Goal: Transaction & Acquisition: Book appointment/travel/reservation

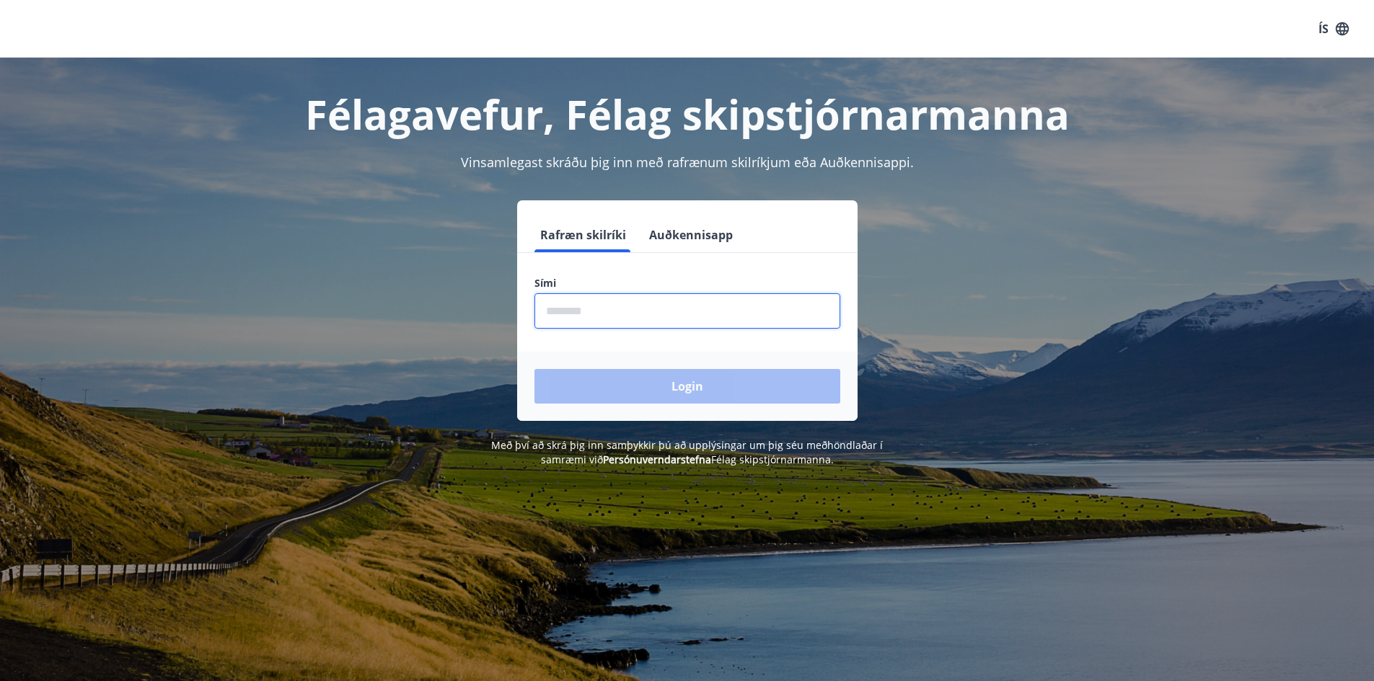
click at [567, 309] on input "phone" at bounding box center [687, 310] width 306 height 35
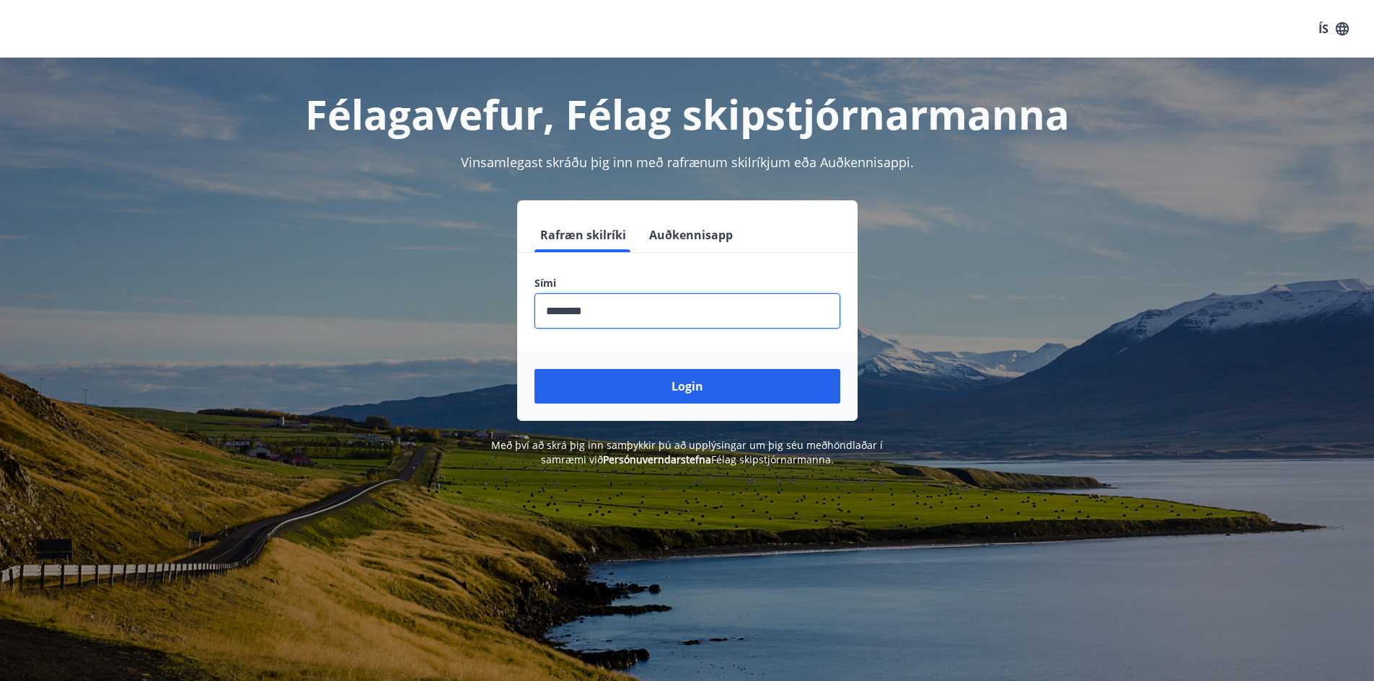
type input "********"
click at [534, 369] on button "Login" at bounding box center [687, 386] width 306 height 35
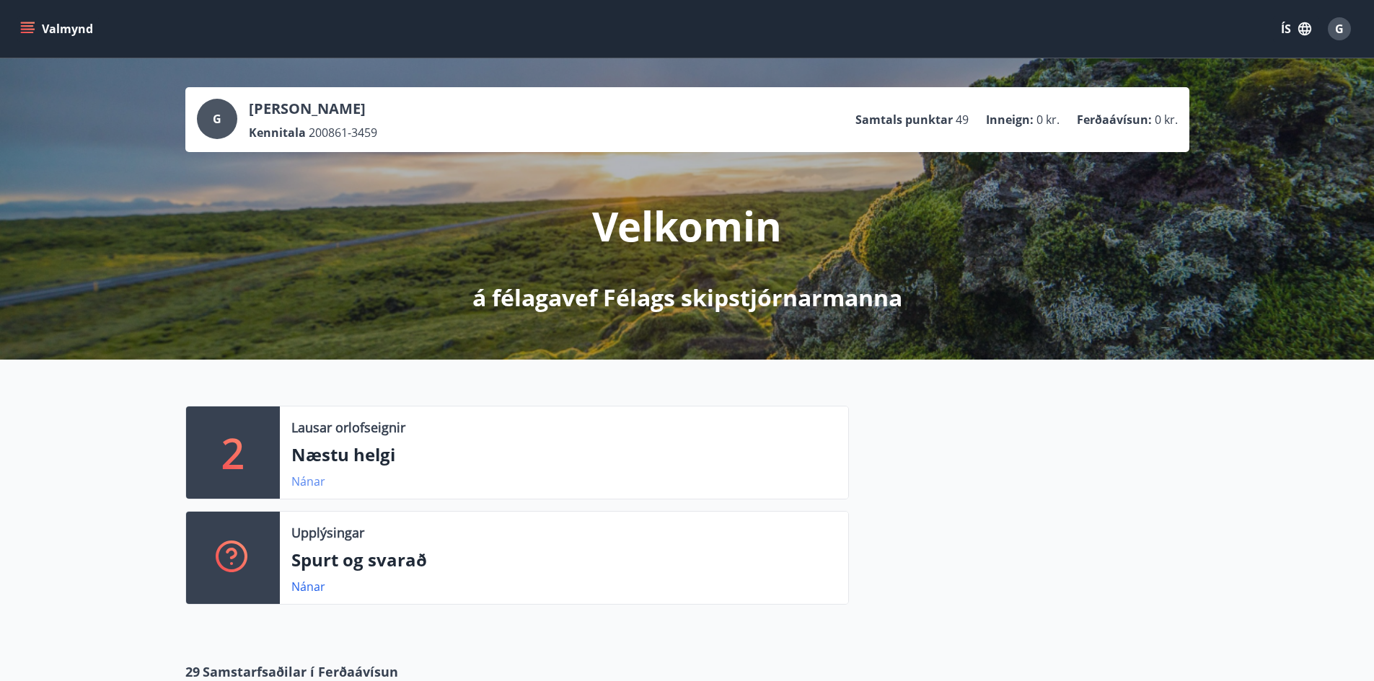
click at [304, 482] on link "Nánar" at bounding box center [308, 482] width 34 height 16
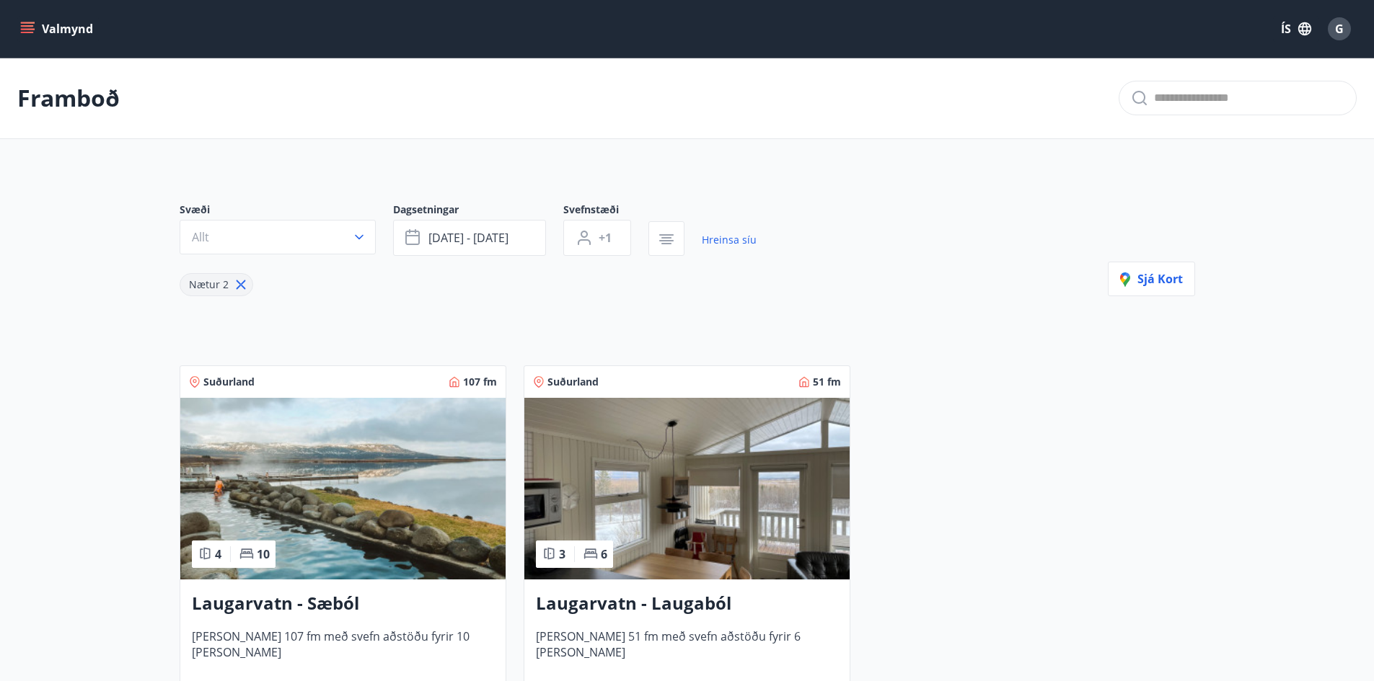
click at [31, 24] on icon "menu" at bounding box center [27, 29] width 14 height 14
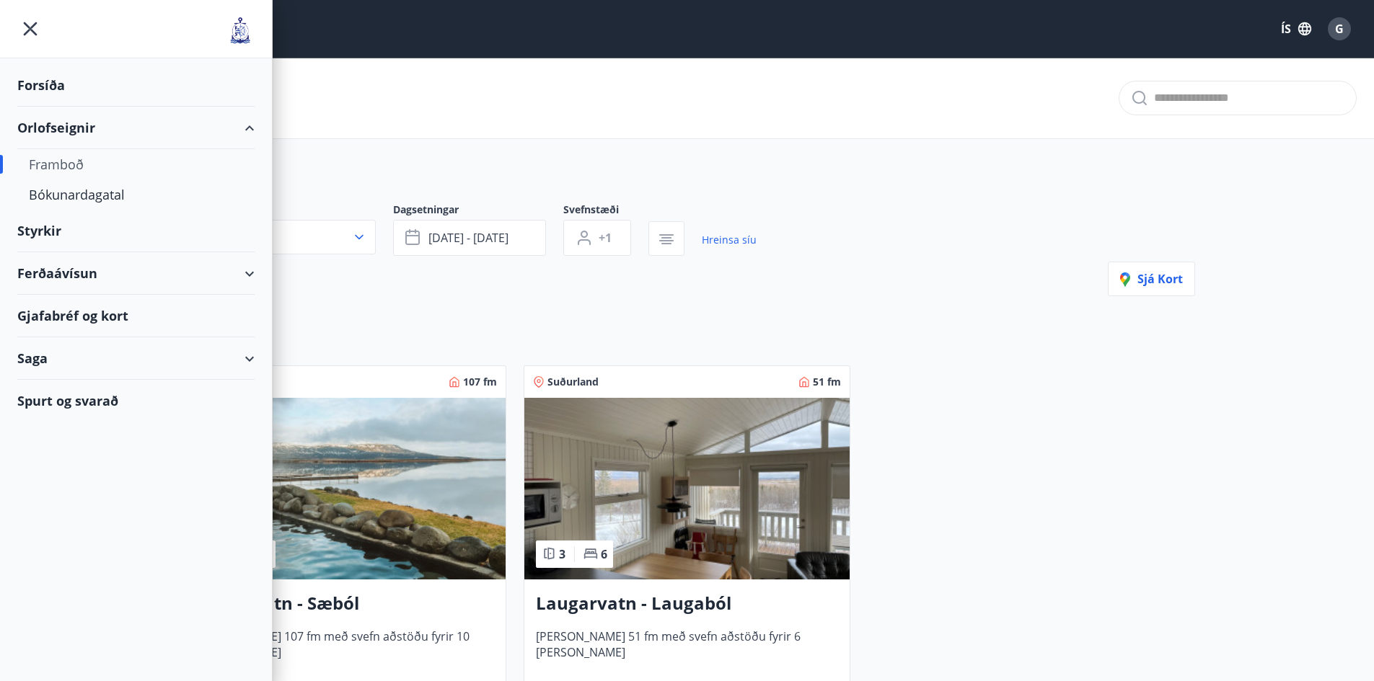
click at [62, 159] on div "Framboð" at bounding box center [136, 164] width 214 height 30
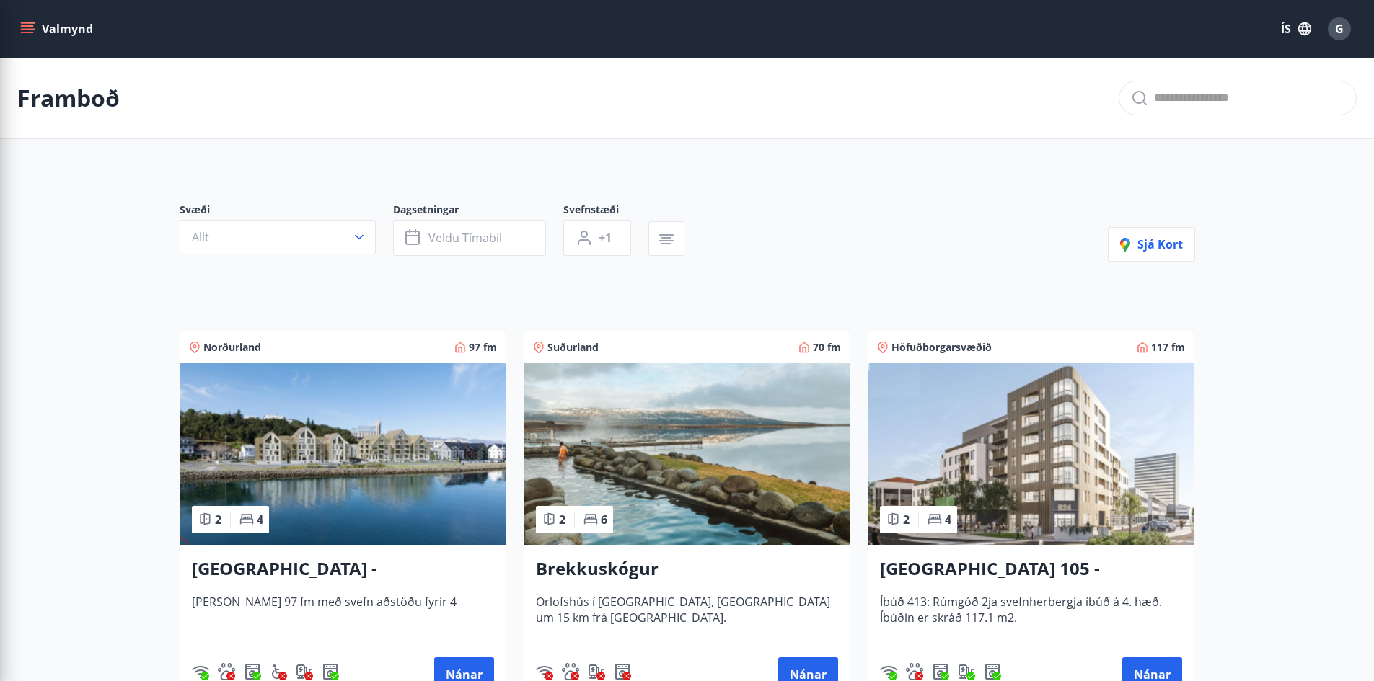
click at [434, 235] on span "Veldu tímabil" at bounding box center [465, 238] width 74 height 16
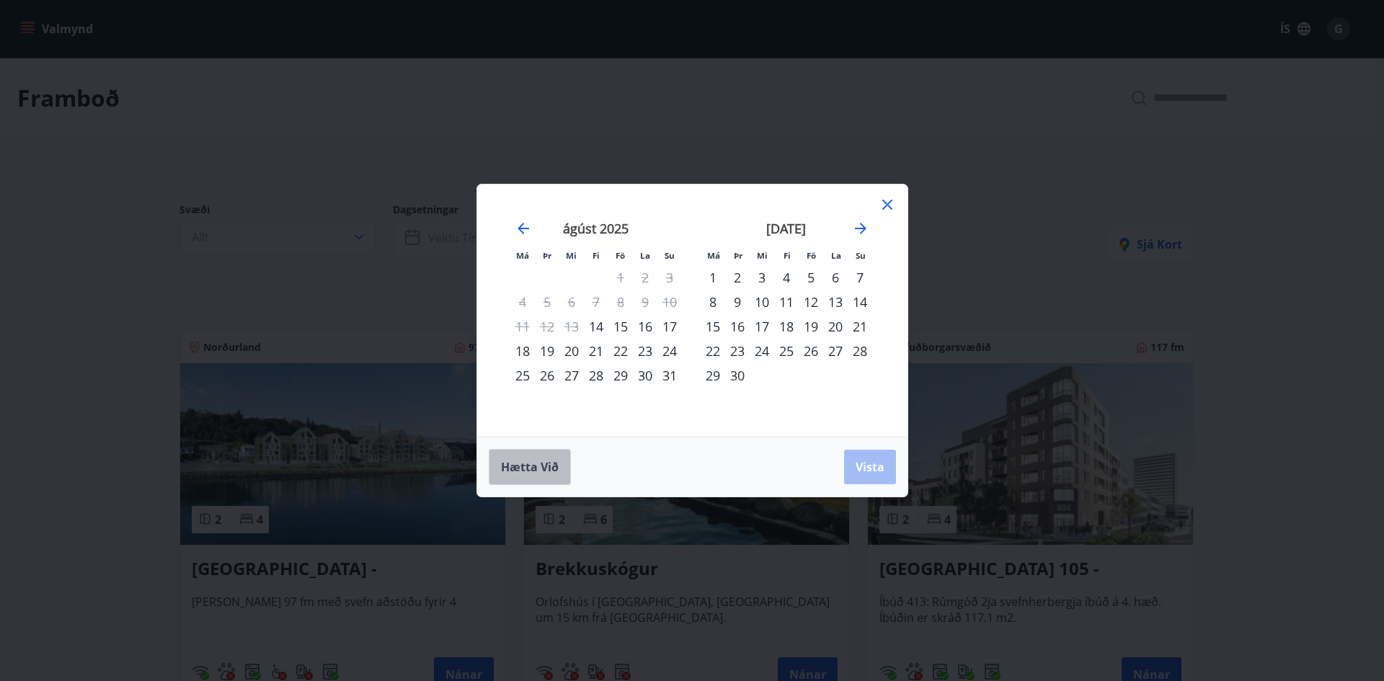
click at [523, 469] on span "Hætta við" at bounding box center [530, 467] width 58 height 16
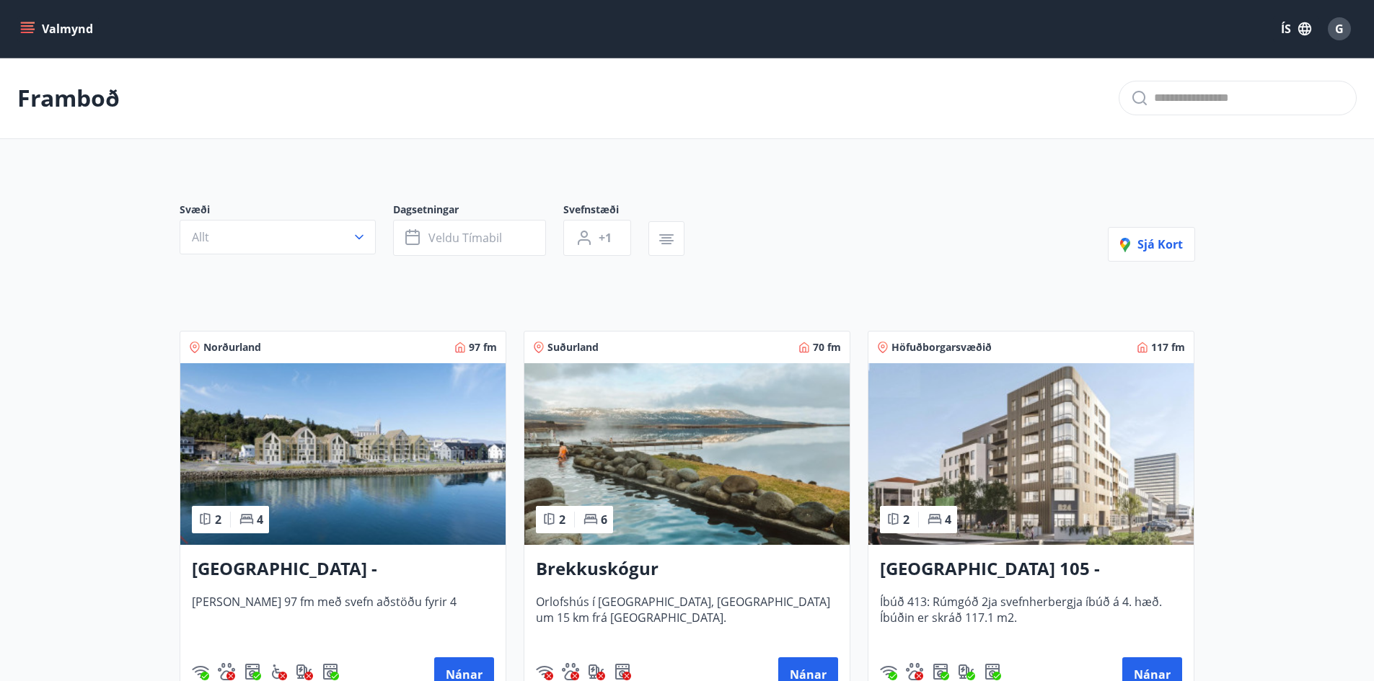
click at [31, 26] on button "Valmynd" at bounding box center [57, 29] width 81 height 26
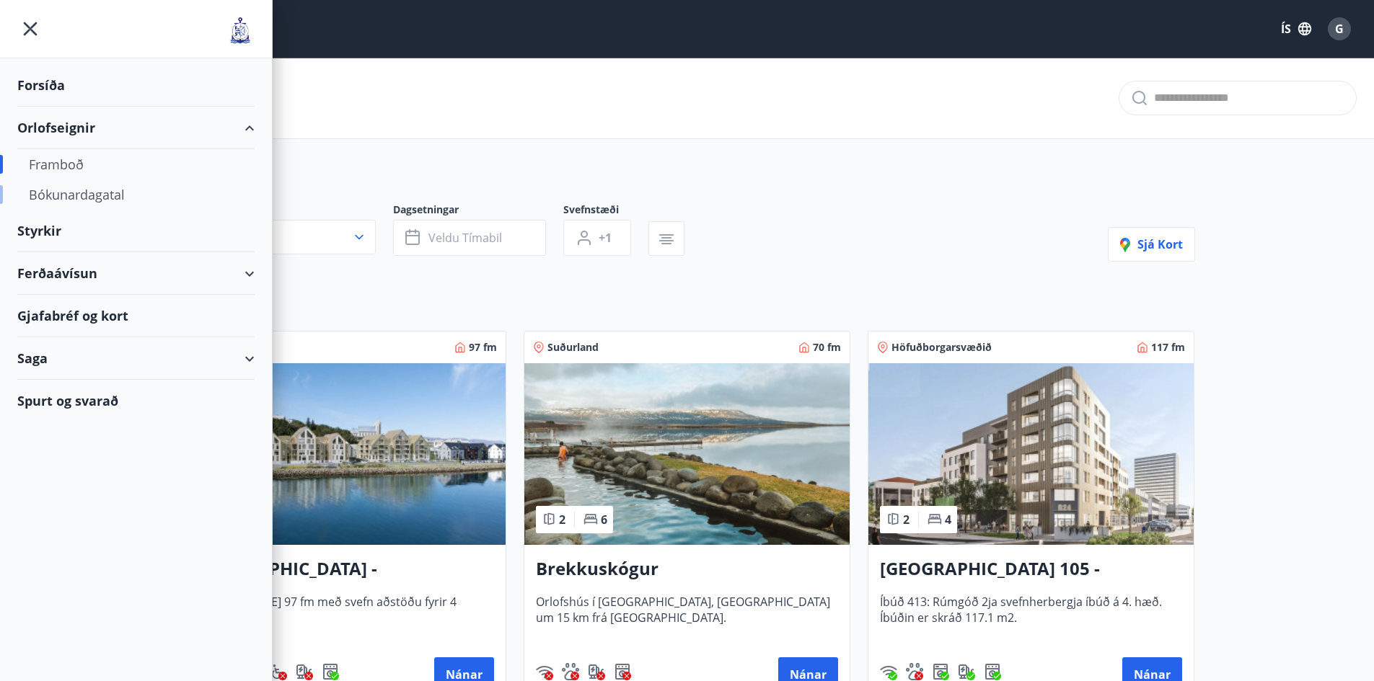
click at [71, 196] on div "Bókunardagatal" at bounding box center [136, 195] width 214 height 30
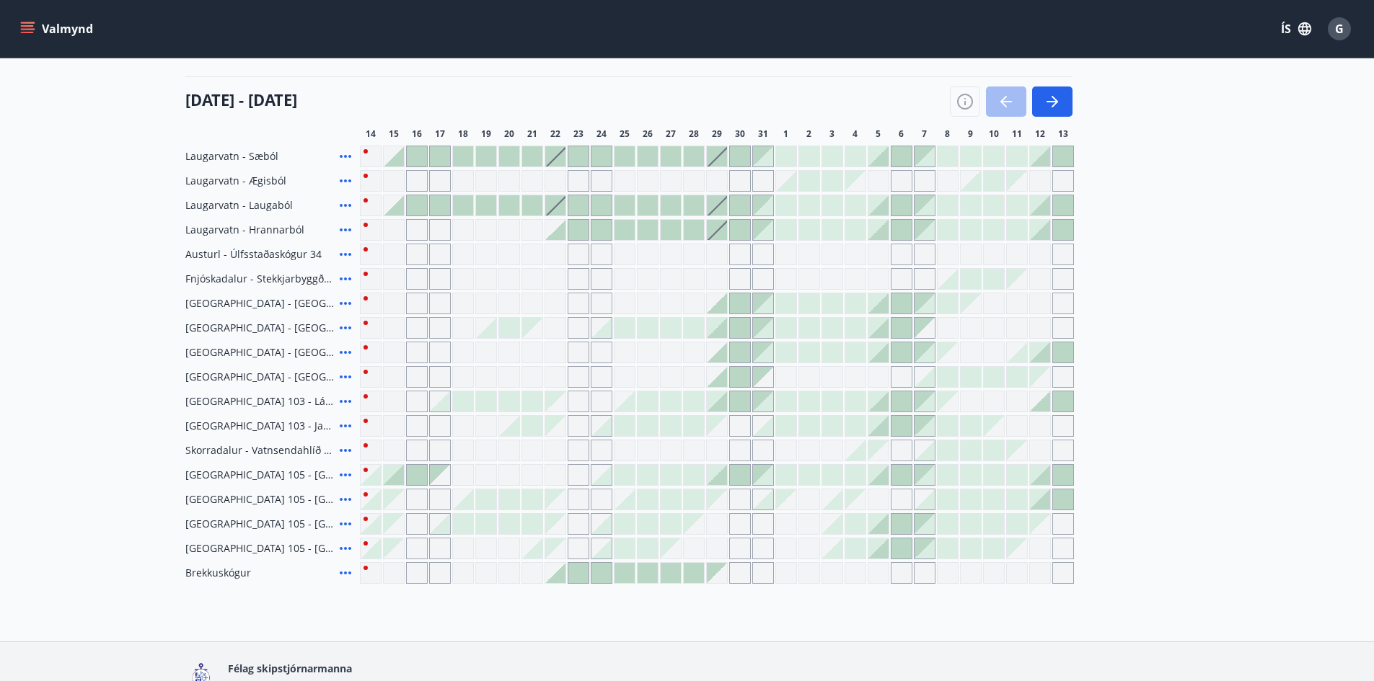
scroll to position [144, 0]
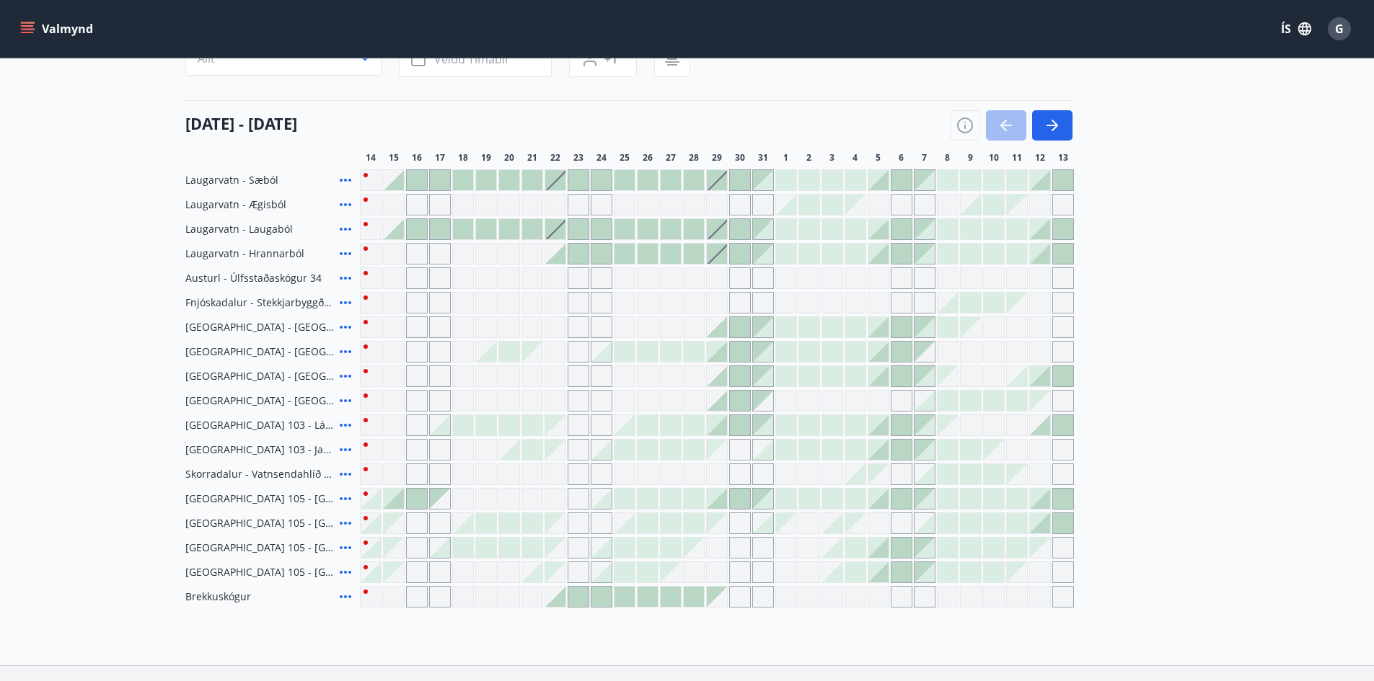
click at [1005, 122] on div at bounding box center [1011, 125] width 123 height 30
click at [1053, 118] on icon "button" at bounding box center [1051, 125] width 17 height 17
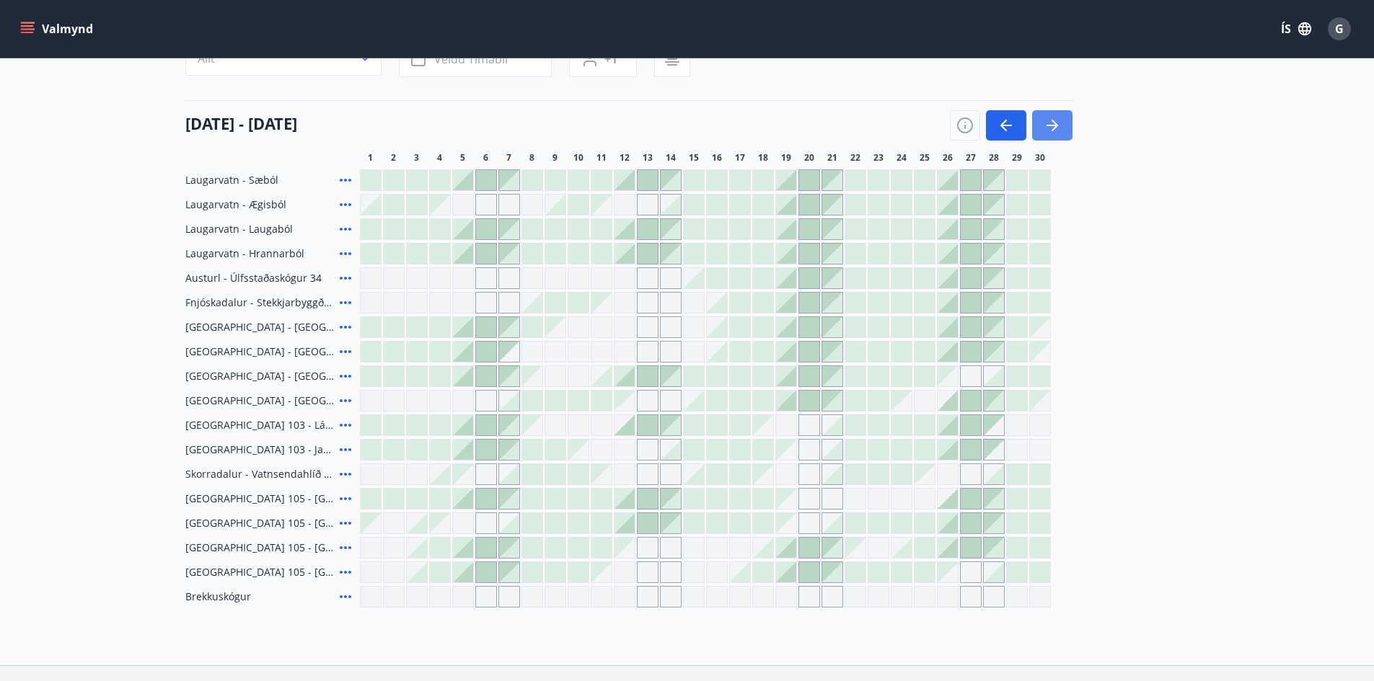
click at [1053, 118] on icon "button" at bounding box center [1051, 125] width 17 height 17
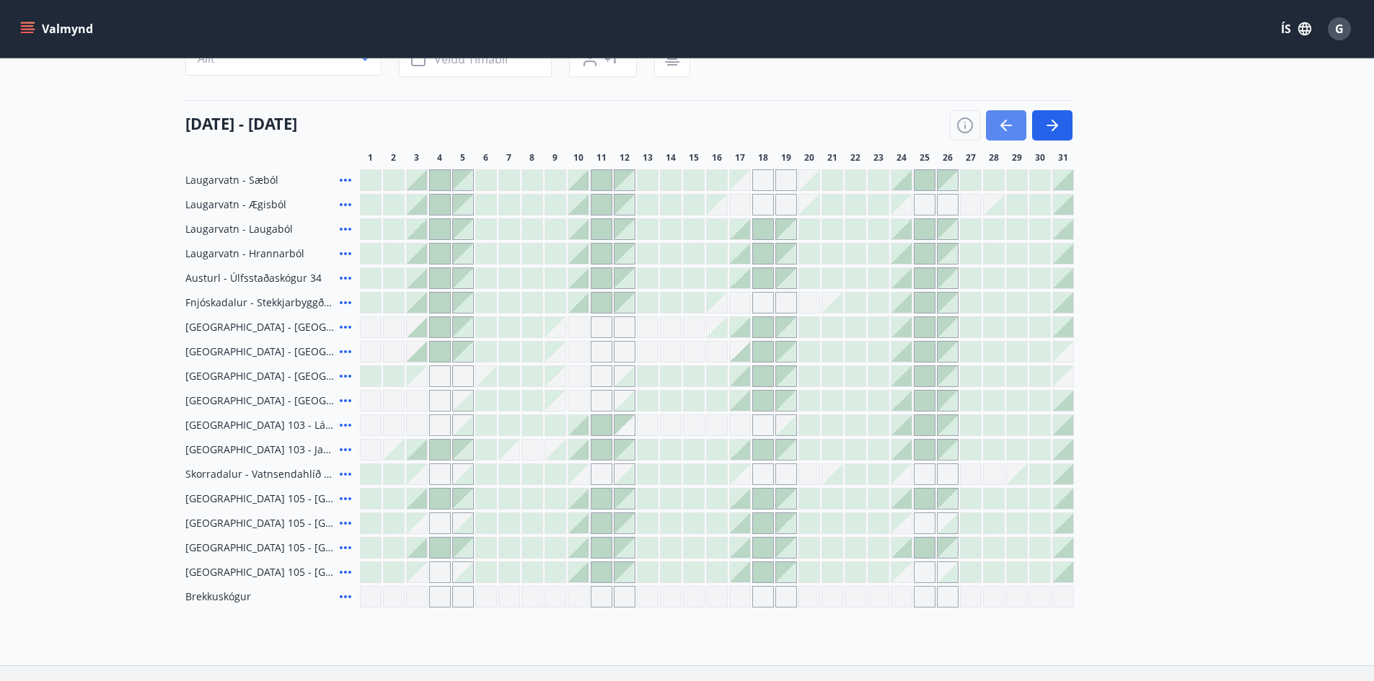
click at [1009, 122] on icon "button" at bounding box center [1005, 125] width 17 height 17
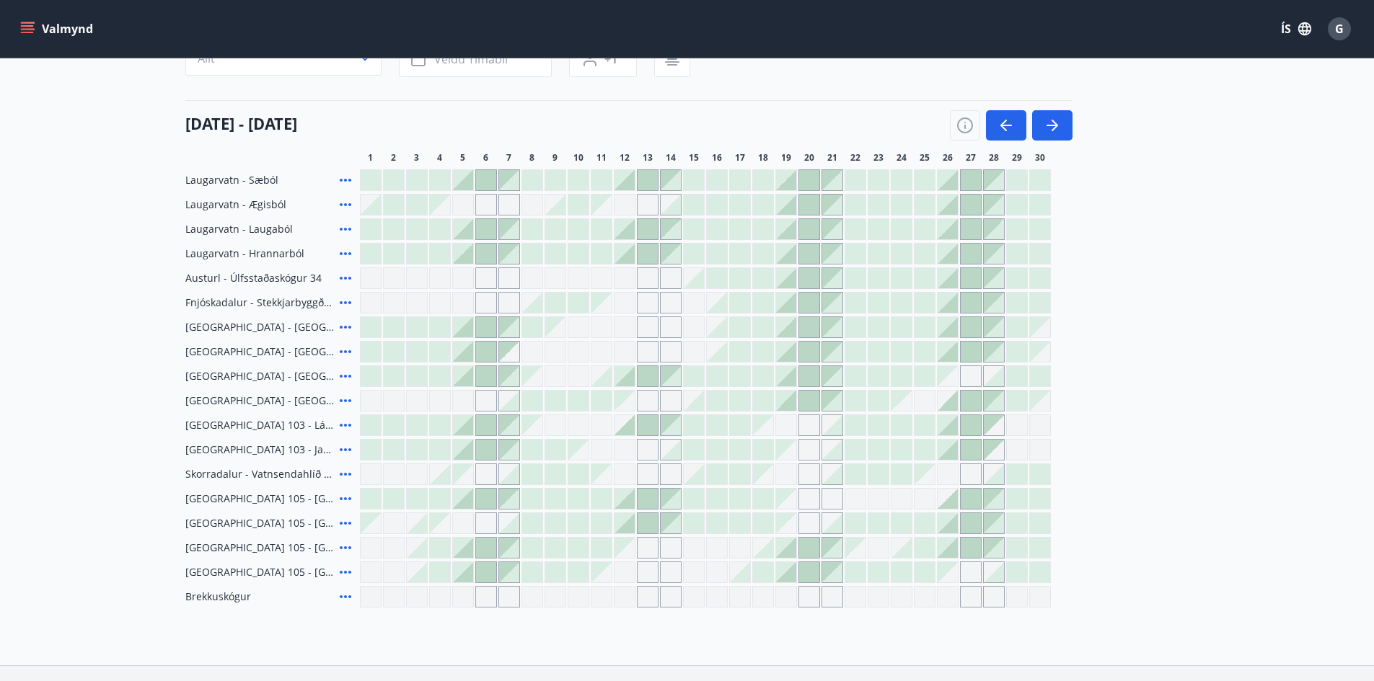
click at [342, 174] on icon at bounding box center [345, 180] width 17 height 17
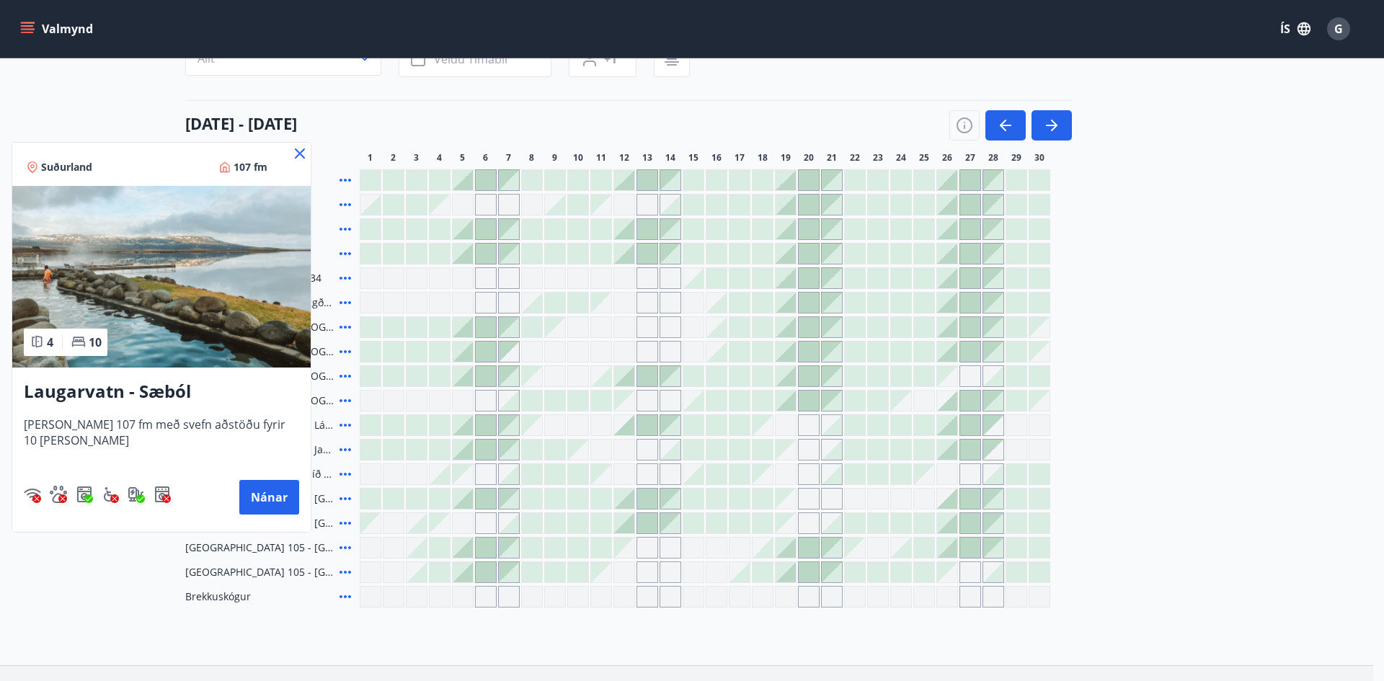
click at [294, 153] on icon at bounding box center [299, 153] width 17 height 17
click at [295, 152] on div "01 september - 30 september 1 2 3 4 5 6 7 8 9 10 11 12 13 14 15 16 17 18 19 20 …" at bounding box center [687, 131] width 1004 height 63
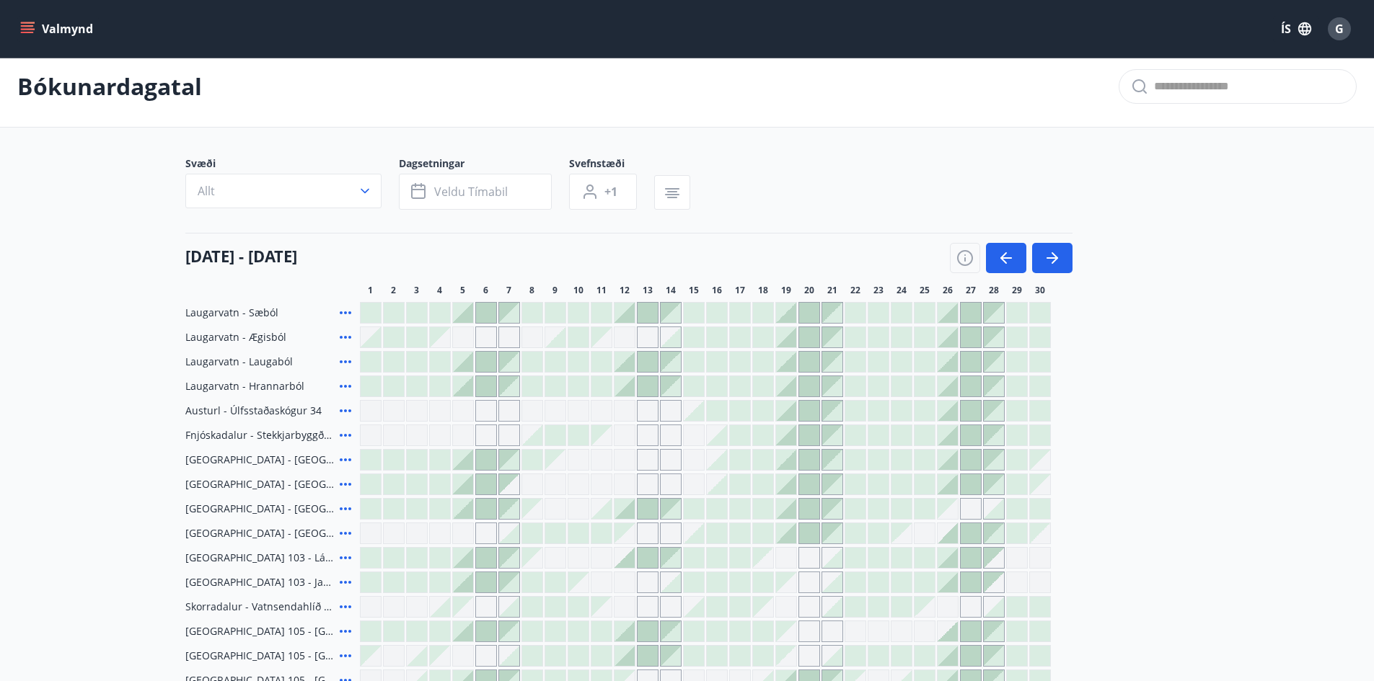
scroll to position [0, 0]
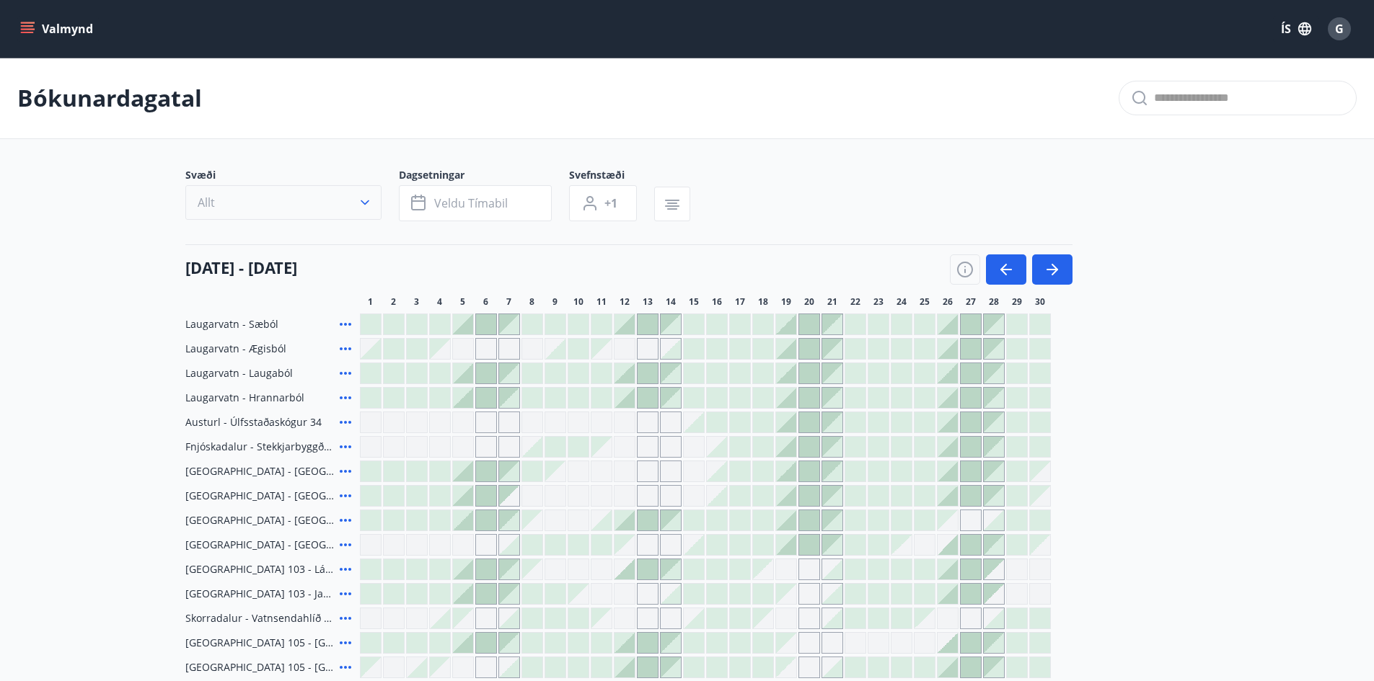
click at [363, 198] on icon "button" at bounding box center [365, 202] width 14 height 14
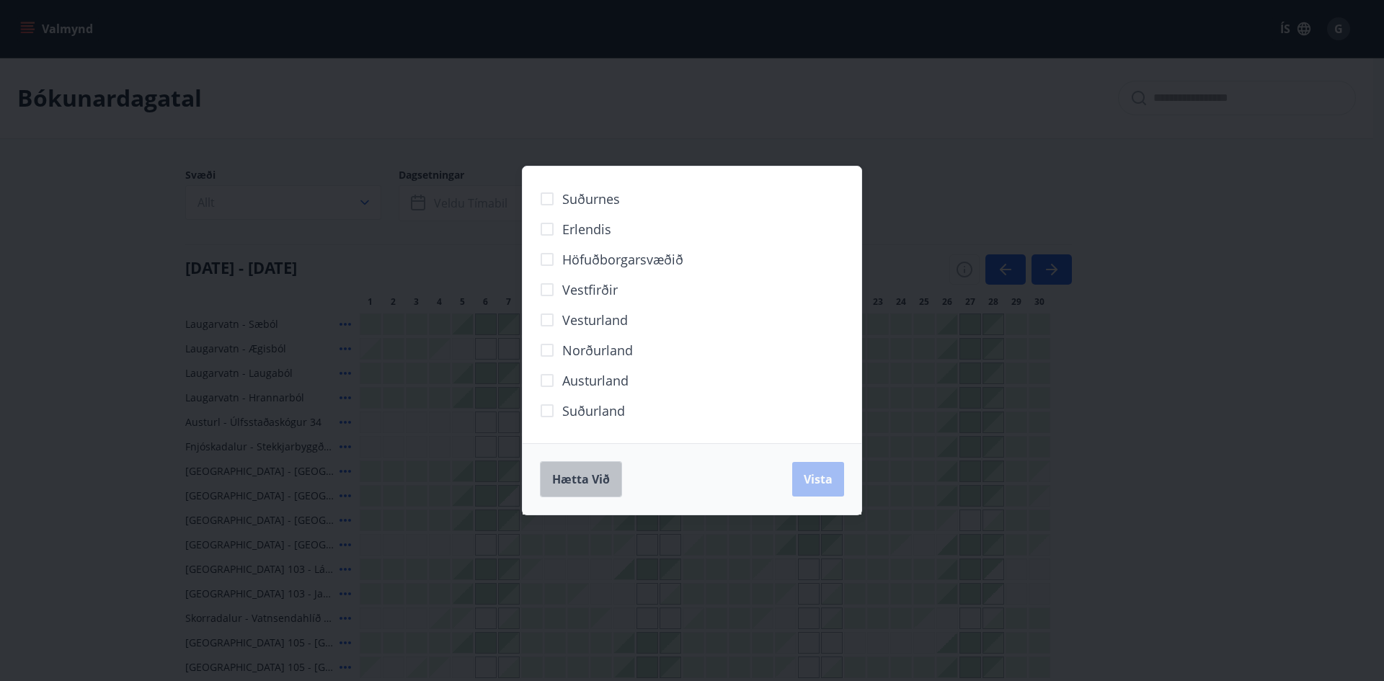
drag, startPoint x: 575, startPoint y: 479, endPoint x: 526, endPoint y: 459, distance: 52.8
click at [575, 482] on span "Hætta við" at bounding box center [581, 480] width 58 height 16
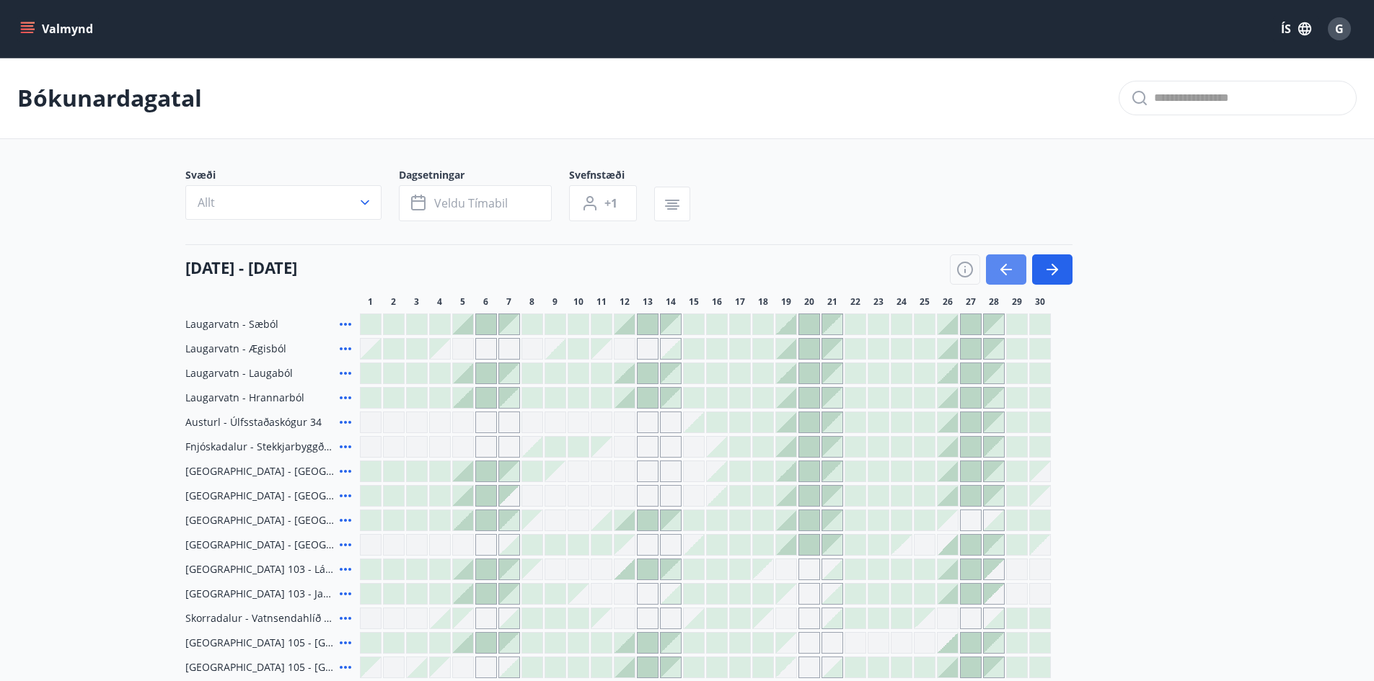
click at [1001, 263] on icon "button" at bounding box center [1005, 269] width 17 height 17
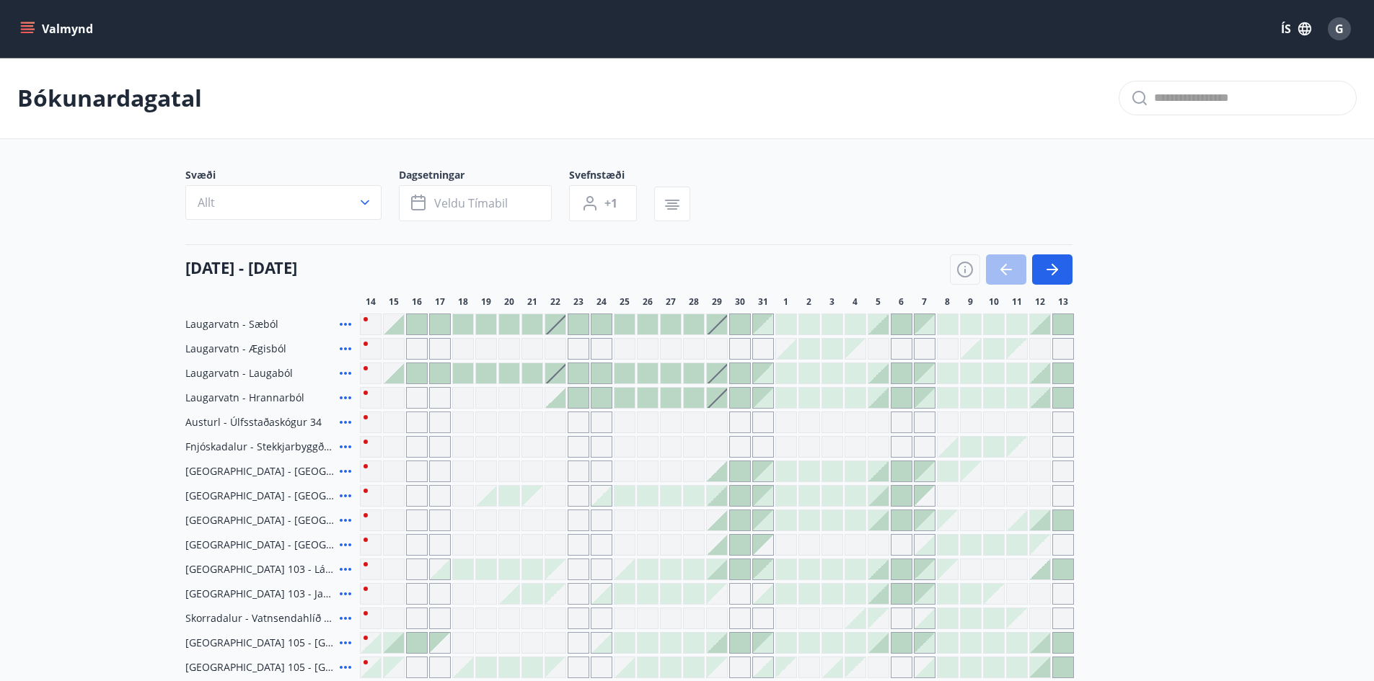
click at [25, 26] on icon "menu" at bounding box center [27, 25] width 13 height 1
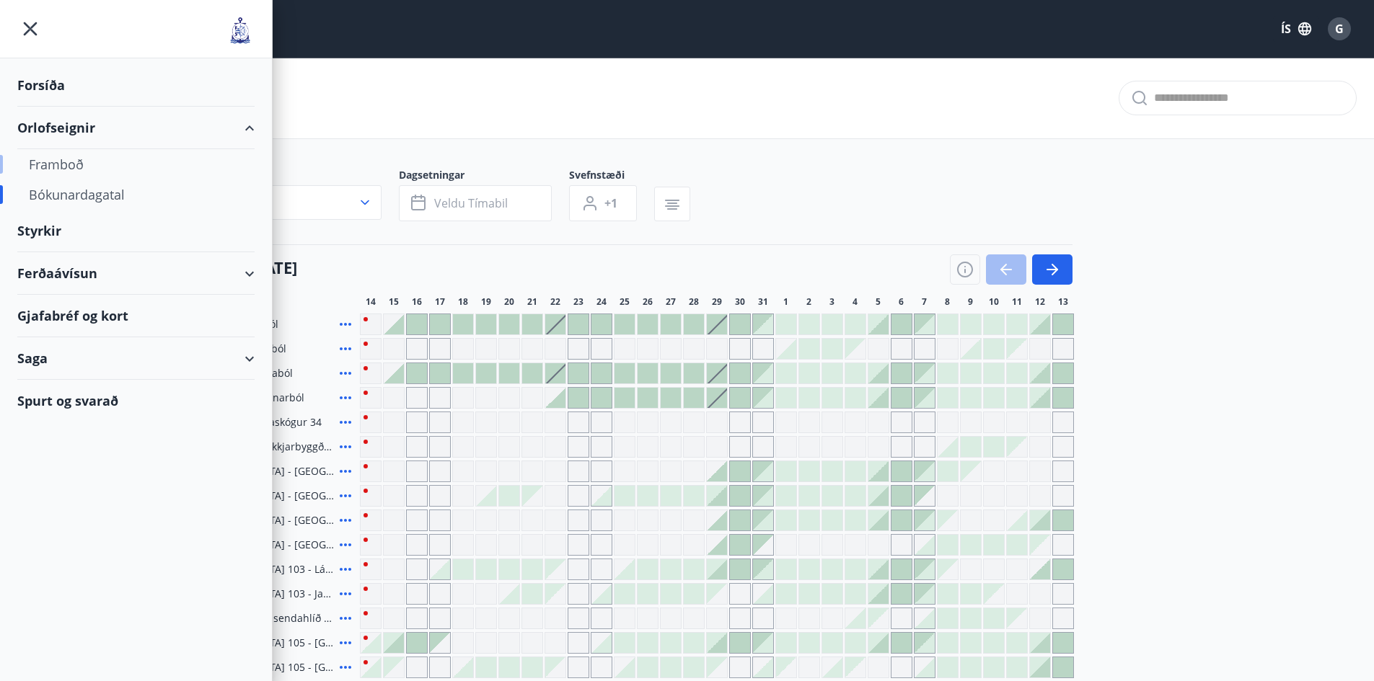
click at [66, 162] on div "Framboð" at bounding box center [136, 164] width 214 height 30
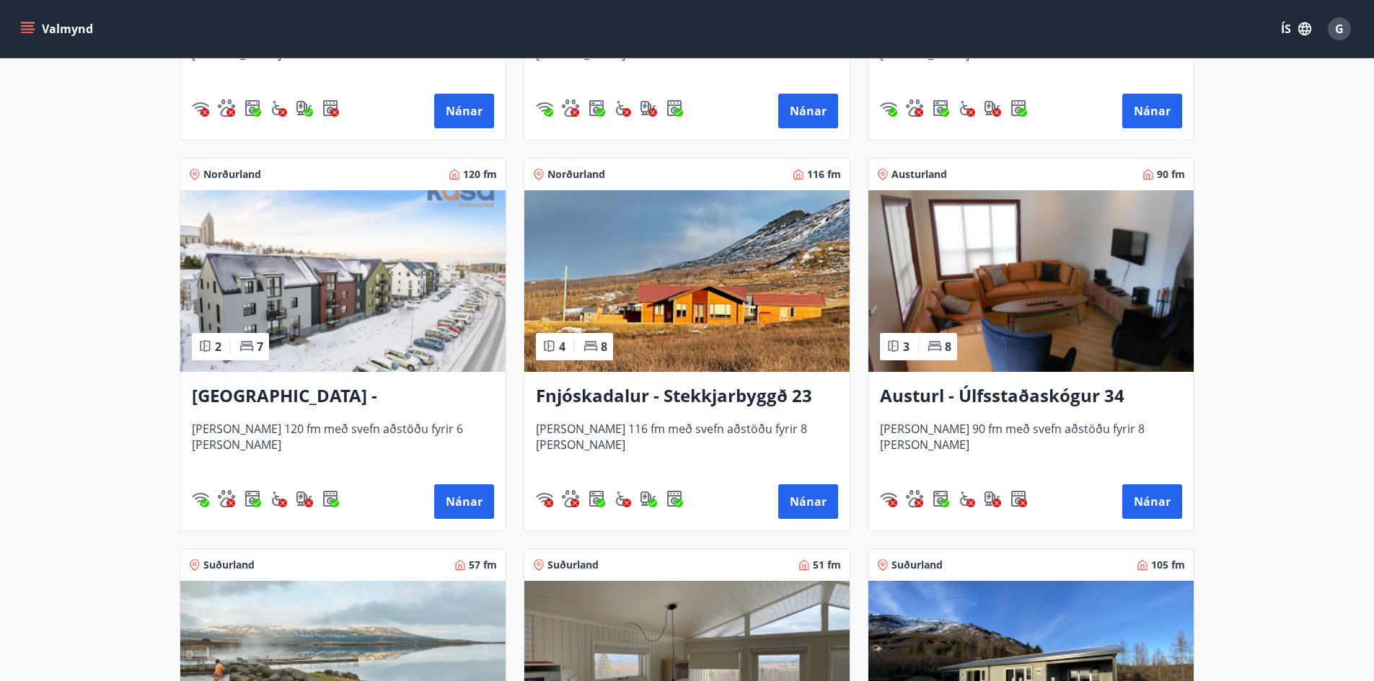
scroll to position [1735, 0]
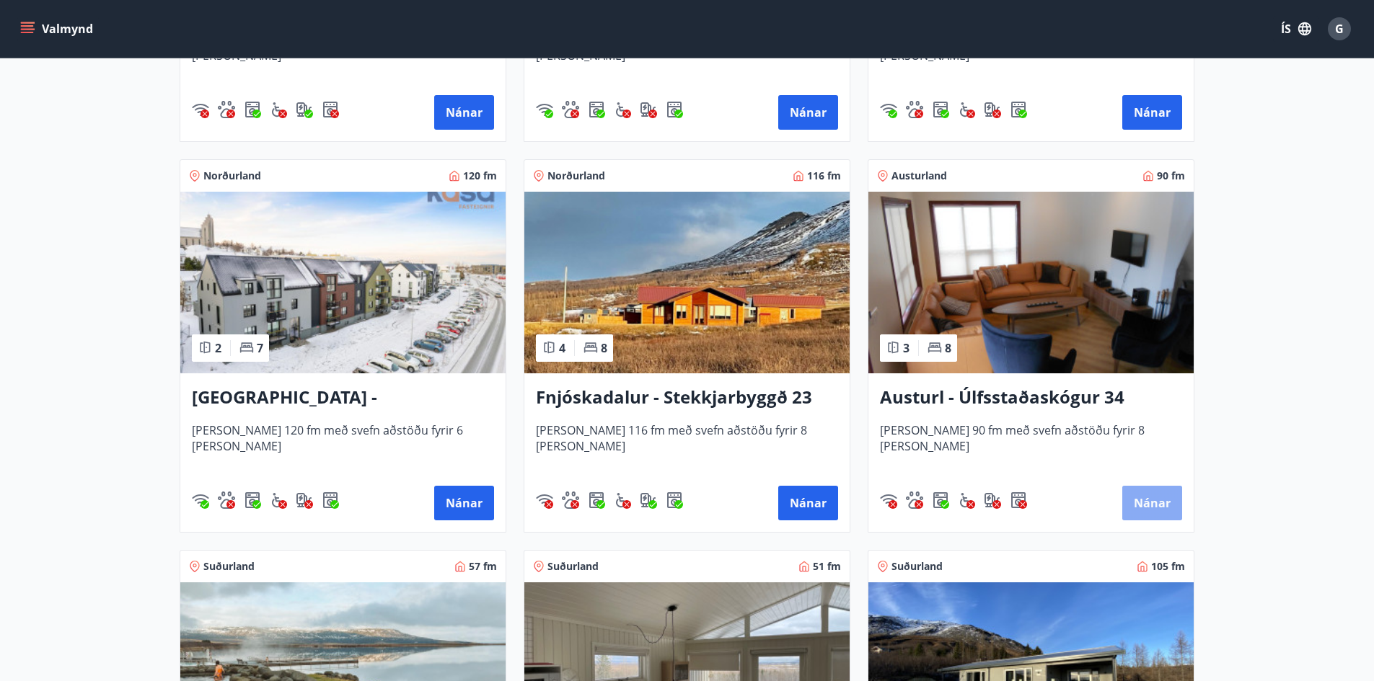
click at [1154, 505] on button "Nánar" at bounding box center [1152, 503] width 60 height 35
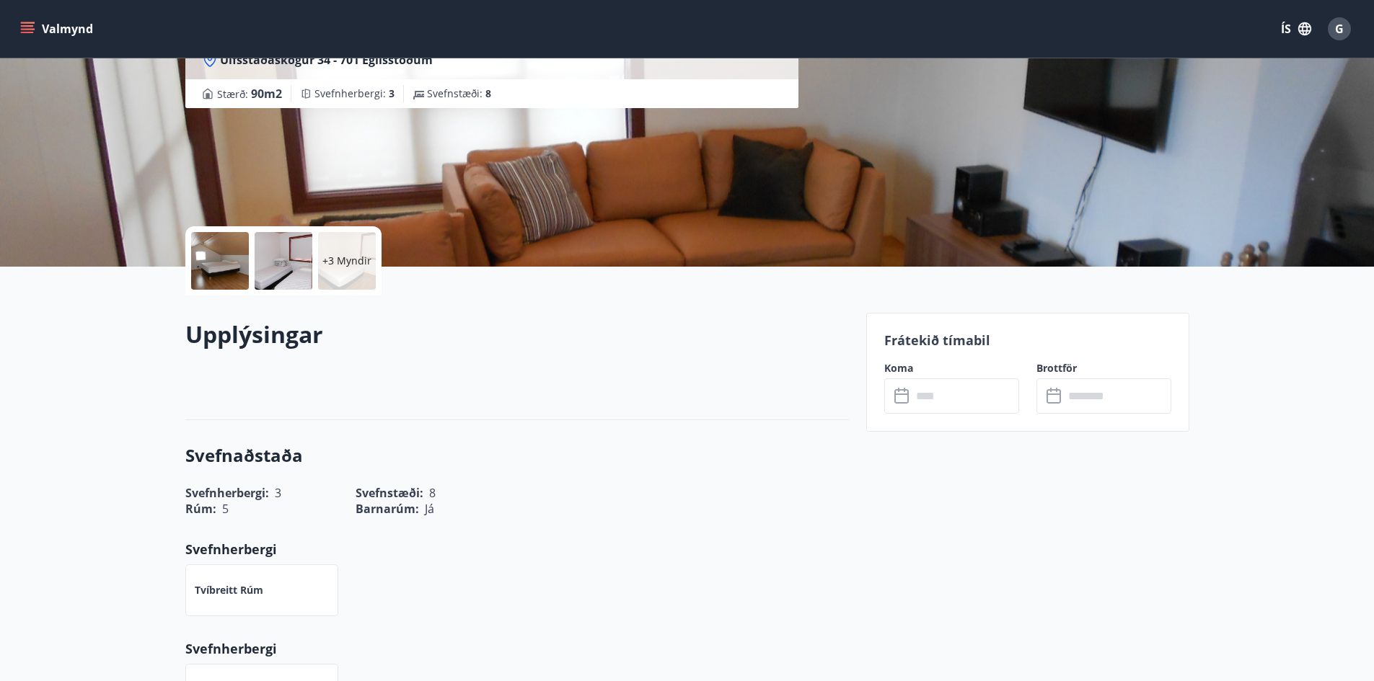
scroll to position [144, 0]
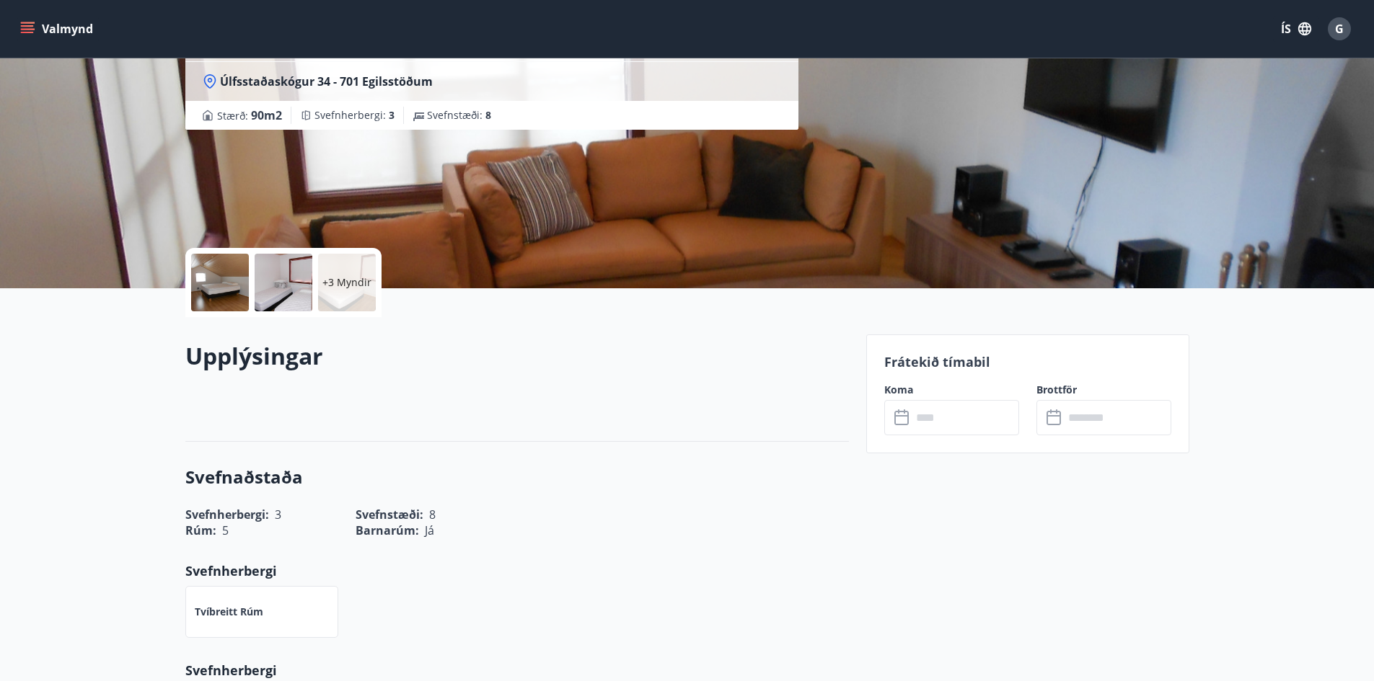
click at [906, 420] on icon at bounding box center [902, 418] width 17 height 17
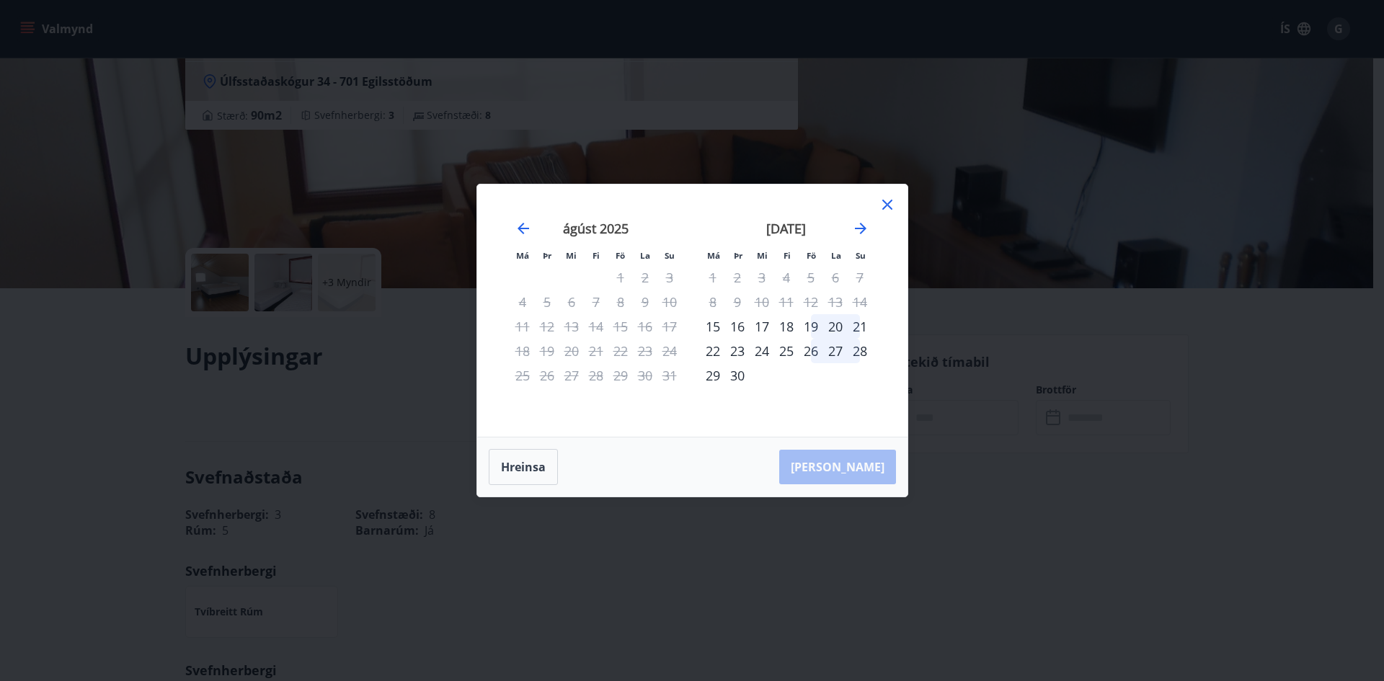
click at [889, 203] on icon at bounding box center [888, 205] width 10 height 10
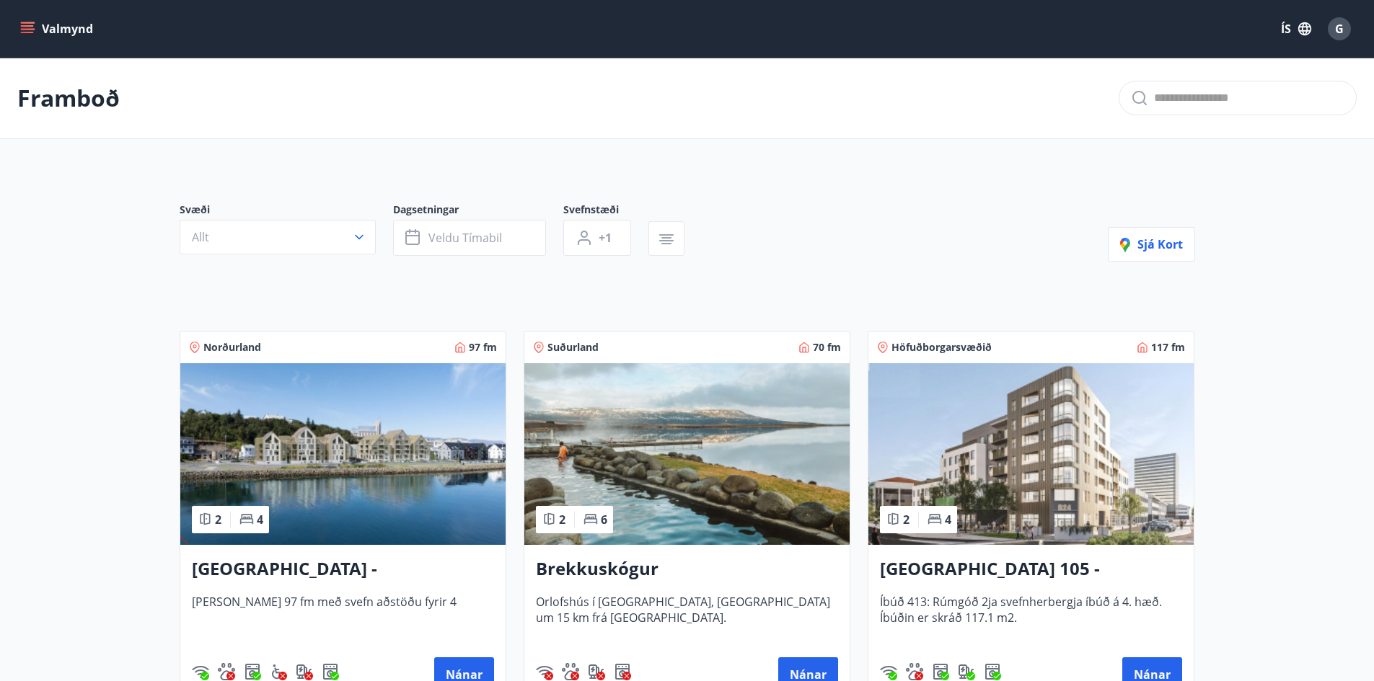
click at [1341, 22] on span "G" at bounding box center [1339, 29] width 9 height 16
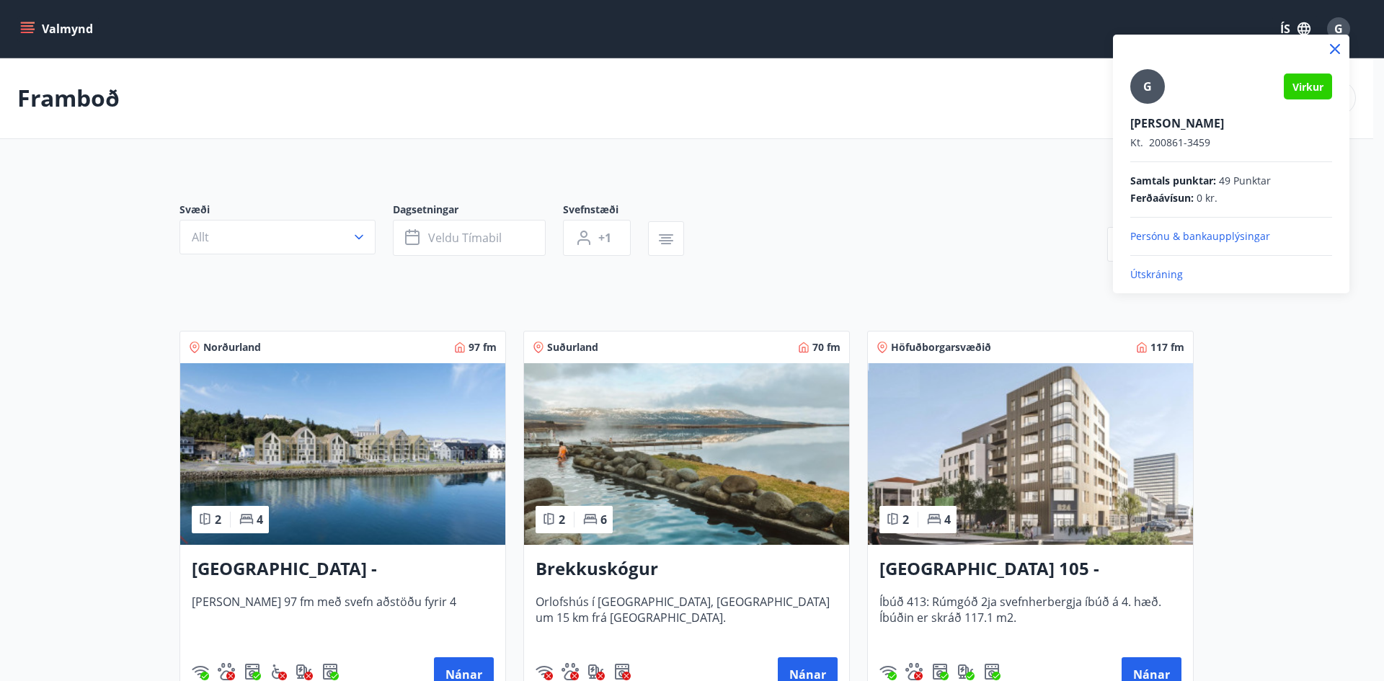
click at [1167, 275] on p "Útskráning" at bounding box center [1232, 275] width 202 height 14
